Goal: Check status: Check status

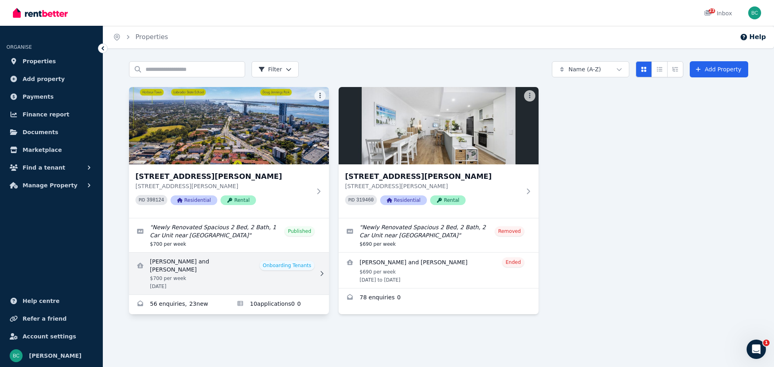
click at [197, 266] on link "View details for Miki Kobayashi and Junji Yasuda" at bounding box center [229, 274] width 200 height 42
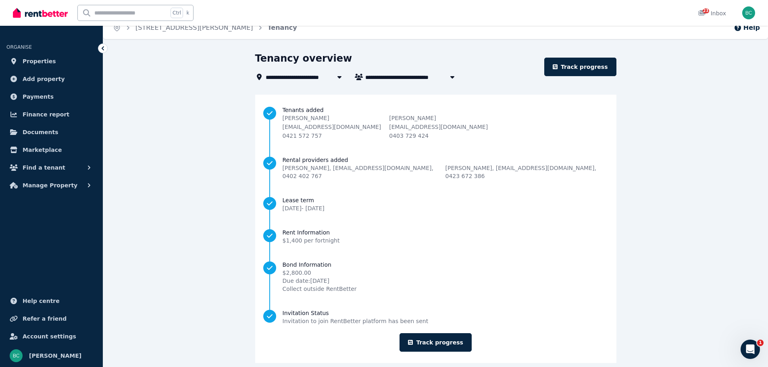
scroll to position [12, 0]
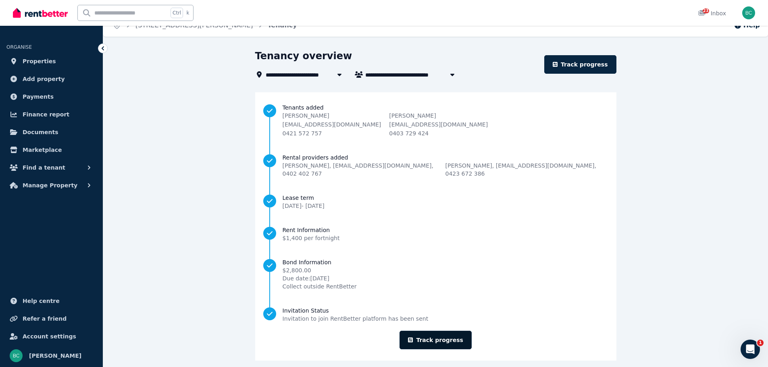
click at [457, 331] on link "Track progress" at bounding box center [435, 340] width 72 height 19
